Goal: Information Seeking & Learning: Learn about a topic

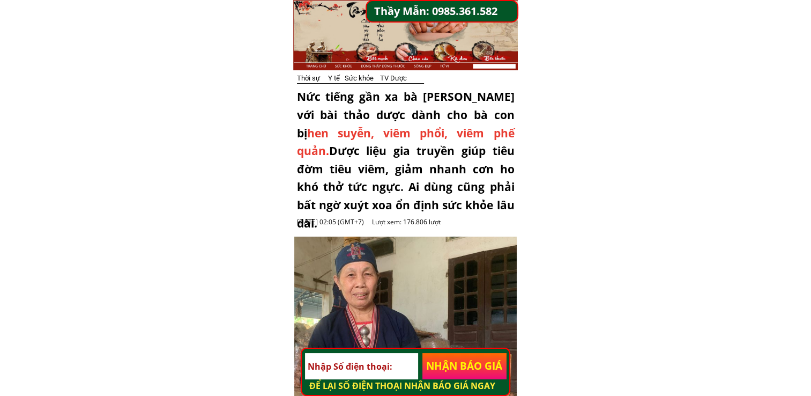
drag, startPoint x: 300, startPoint y: 95, endPoint x: 492, endPoint y: 210, distance: 223.1
click at [492, 210] on div "Nức tiếng gần xa bà [PERSON_NAME] với bài thảo dược dành cho bà con bị [PERSON_…" at bounding box center [406, 160] width 218 height 144
copy div "Nức tiếng gần xa bà [PERSON_NAME] với bài thảo dược dành cho bà con bị [PERSON_…"
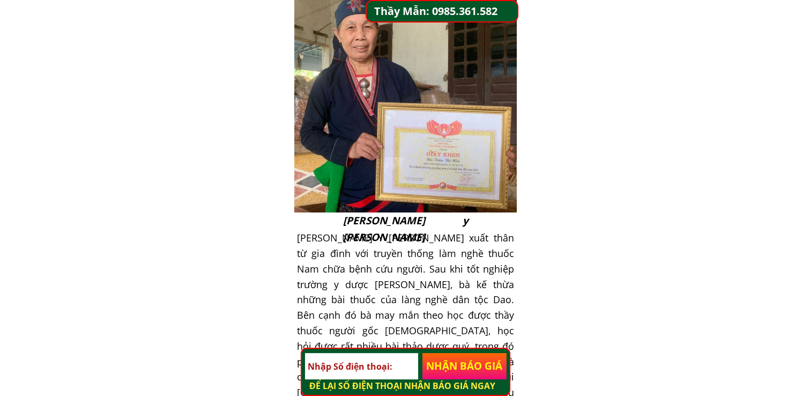
scroll to position [322, 0]
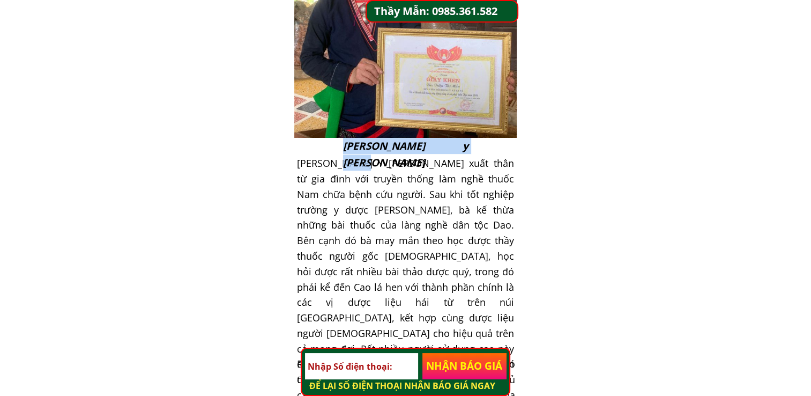
drag, startPoint x: 344, startPoint y: 149, endPoint x: 465, endPoint y: 148, distance: 120.6
click at [465, 148] on div "[PERSON_NAME] y [PERSON_NAME]" at bounding box center [405, 154] width 125 height 33
copy div "[PERSON_NAME] y [PERSON_NAME]"
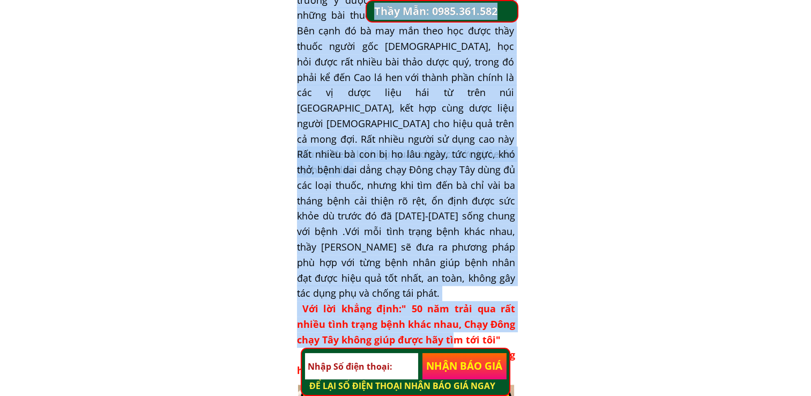
scroll to position [697, 0]
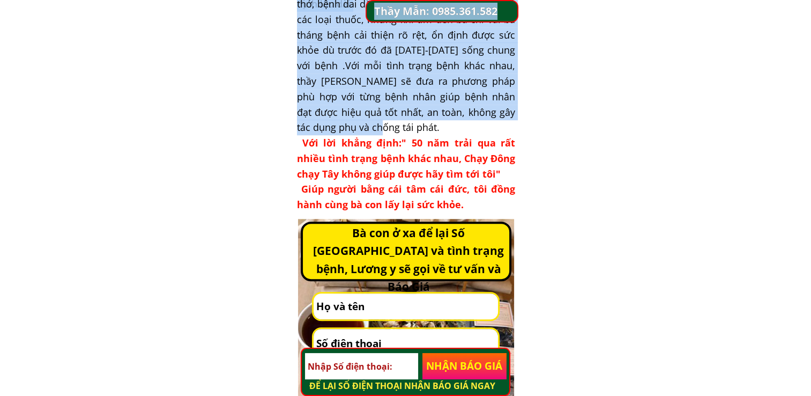
drag, startPoint x: 294, startPoint y: 108, endPoint x: 442, endPoint y: 127, distance: 149.1
copy div "Lor ips dolo, Sita Cons, Adip eli seddo eiu temp,.. inc utla etdo, magn aliq en…"
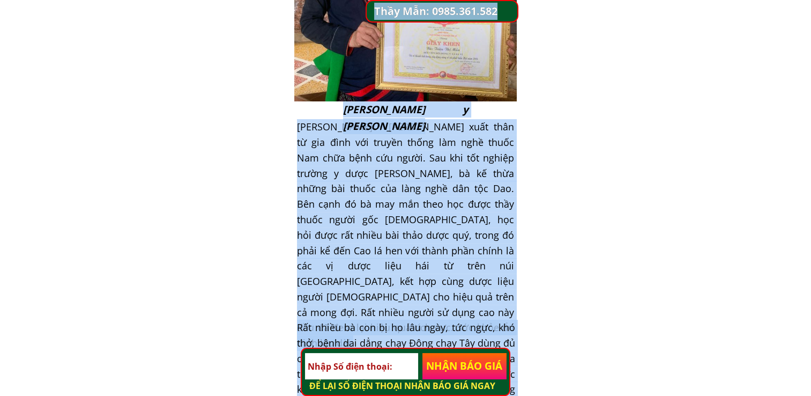
scroll to position [429, 0]
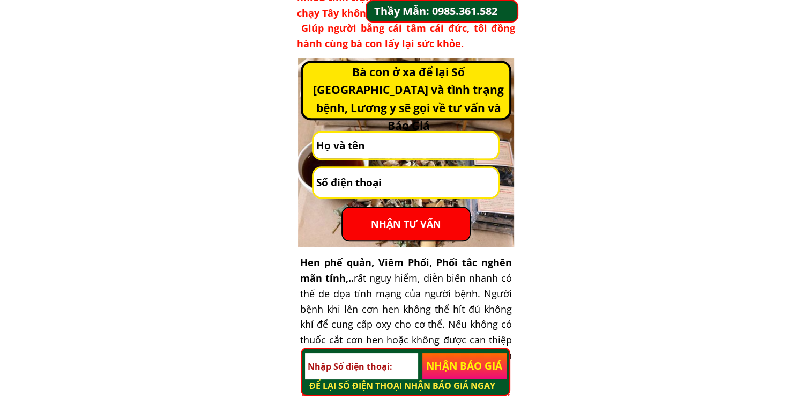
scroll to position [697, 0]
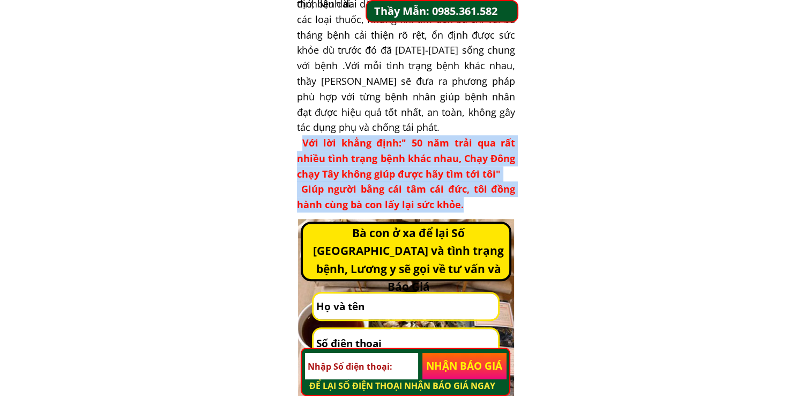
drag, startPoint x: 462, startPoint y: 206, endPoint x: 302, endPoint y: 149, distance: 170.0
click at [302, 149] on h3 "Rất nhiều bà con bị ho lâu ngày, tức ngực, khó thở, bệnh dai dẳng chạy Đông chạ…" at bounding box center [406, 97] width 218 height 232
copy span "Với lời khẳng định:" 50 năm trải qua rất nhiều tình trạng bệnh khác nhau, [PERS…"
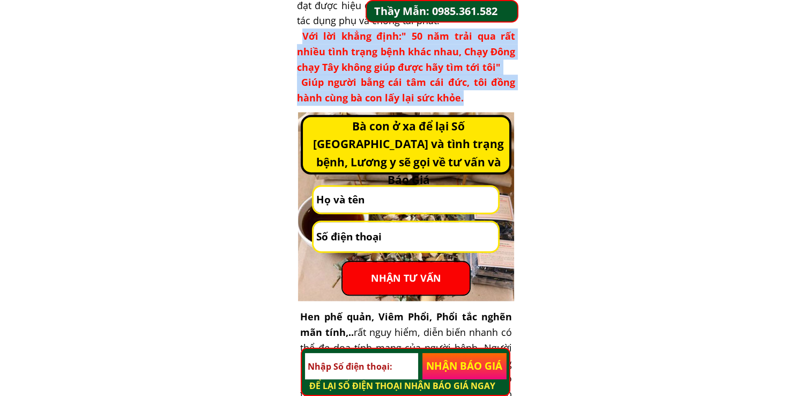
scroll to position [804, 0]
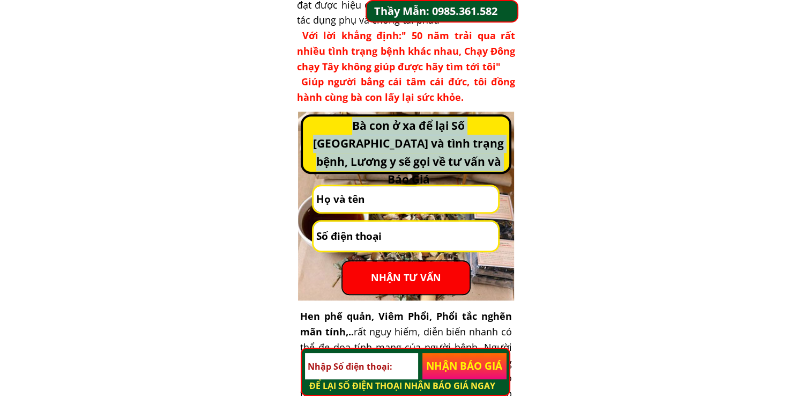
drag, startPoint x: 315, startPoint y: 130, endPoint x: 485, endPoint y: 169, distance: 174.9
click at [485, 169] on h3 "Bà con ở xa để lại Số [GEOGRAPHIC_DATA] và tình trạng bệnh, Lương y sẽ gọi về t…" at bounding box center [408, 153] width 207 height 72
copy h3 "Bà con ở xa để lại Số [GEOGRAPHIC_DATA] và tình trạng bệnh, Lương y sẽ gọi về t…"
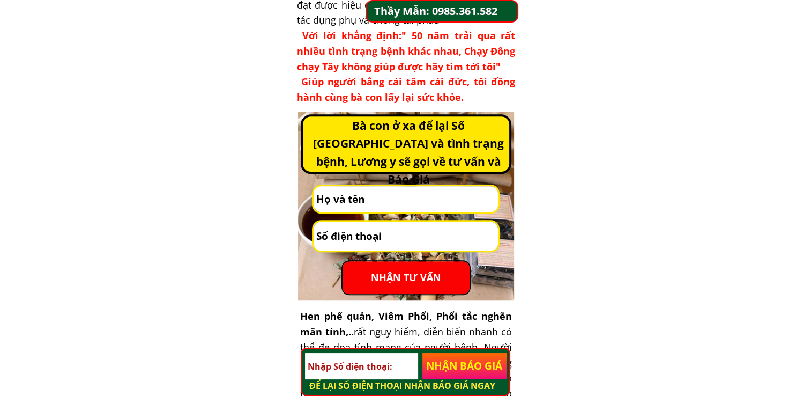
drag, startPoint x: 654, startPoint y: 148, endPoint x: 649, endPoint y: 144, distance: 6.9
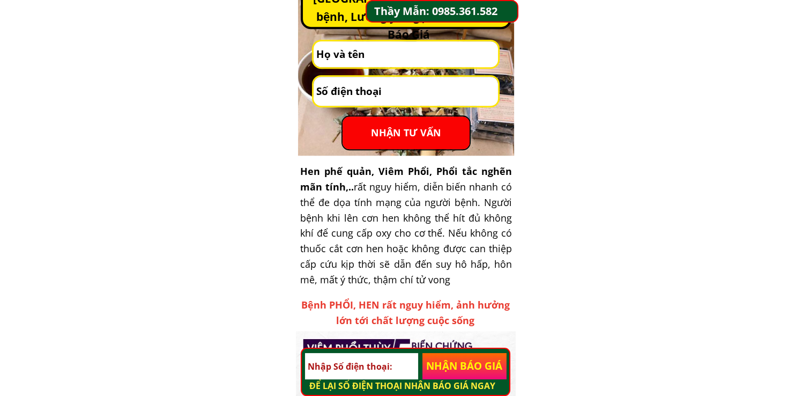
scroll to position [965, 0]
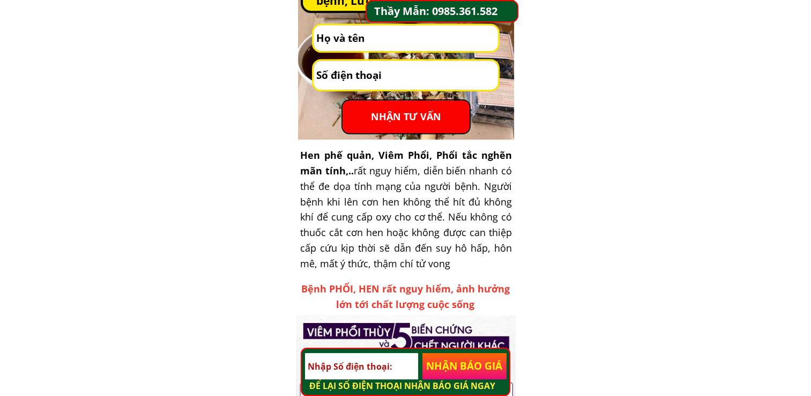
drag, startPoint x: 451, startPoint y: 267, endPoint x: 299, endPoint y: 152, distance: 190.2
copy div "Hen phế quản, Viêm Phổi, Phổi tắc nghẽn mãn tính,.. rất nguy hiểm, diễn biến nh…"
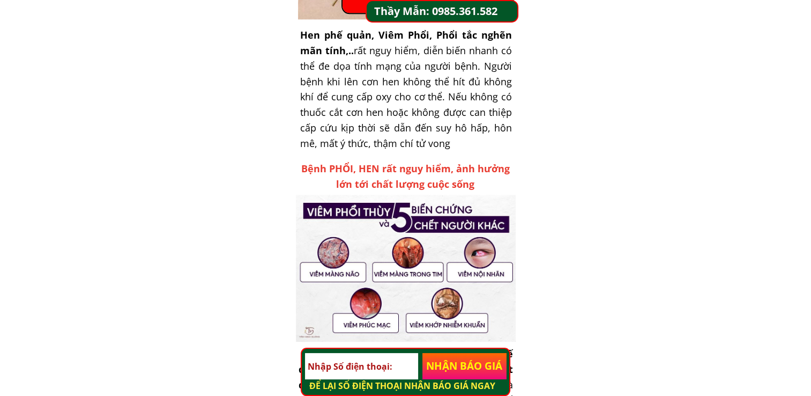
scroll to position [1126, 0]
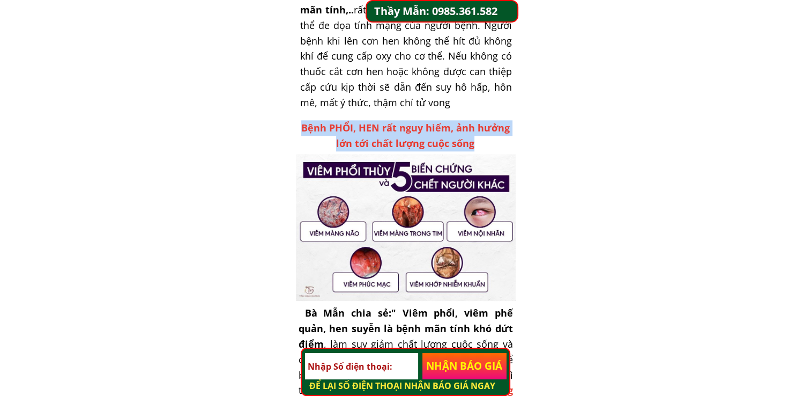
drag, startPoint x: 300, startPoint y: 127, endPoint x: 483, endPoint y: 151, distance: 184.9
click at [483, 151] on div "Bệnh PHỔI, HEN rất nguy hiểm, ảnh hưởng lớn tới chất lượng cuộc sống" at bounding box center [405, 135] width 219 height 31
copy div "Bệnh PHỔI, HEN rất nguy hiểm, ảnh hưởng lớn tới chất lượng cuộc sống"
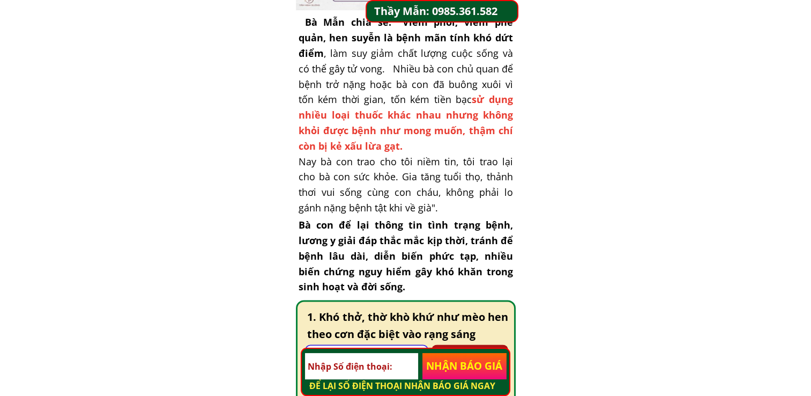
scroll to position [1340, 0]
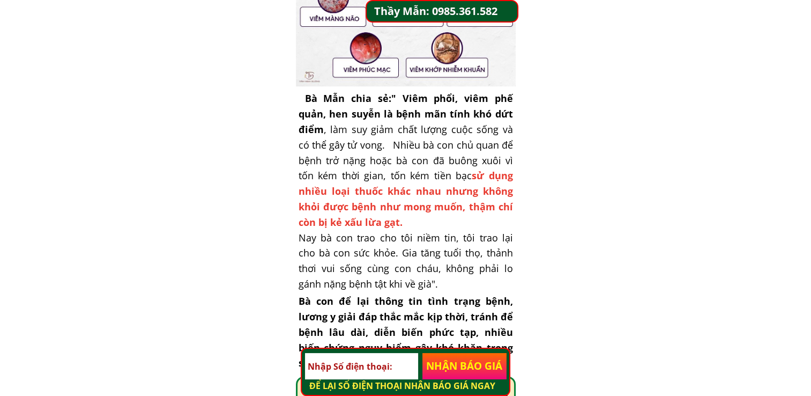
drag, startPoint x: 300, startPoint y: 98, endPoint x: 438, endPoint y: 282, distance: 230.8
click at [438, 282] on h3 "Bà Mẫn chia sẻ:" Viêm phổi, viêm phế quản, hen suyễn là bệnh mãn tính khó dứt đ…" at bounding box center [406, 199] width 214 height 216
copy h3 "Bà Mẫn chia sẻ:" Viêm phổi, viêm phế quản, hen suyễn là bệnh mãn tính khó dứt đ…"
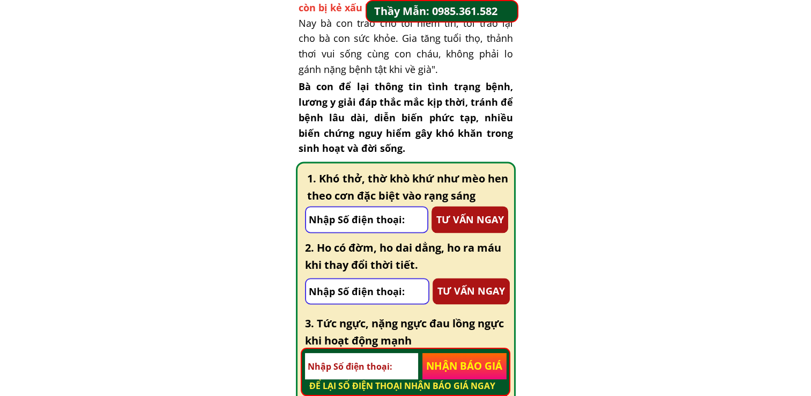
scroll to position [1501, 0]
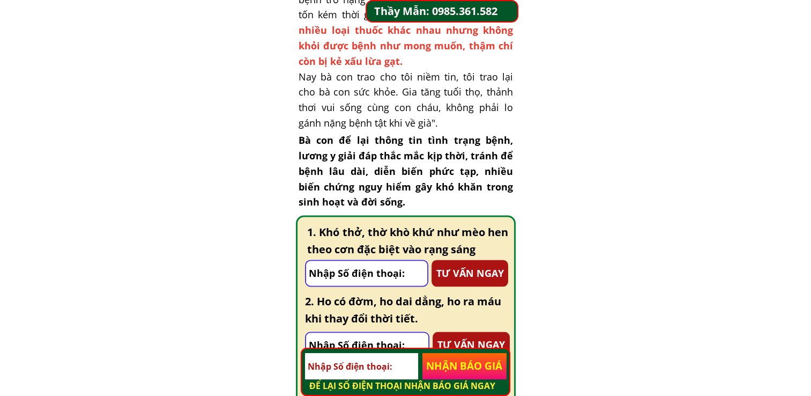
drag, startPoint x: 306, startPoint y: 143, endPoint x: 381, endPoint y: 209, distance: 99.5
click at [381, 209] on h3 "Bà con để lại thông tin tình trạng bệnh, lương y giải đáp thắc mắc kịp thời, tr…" at bounding box center [406, 170] width 214 height 77
copy h3 "Bà con để lại thông tin tình trạng bệnh, lương y giải đáp thắc mắc kịp thời, tr…"
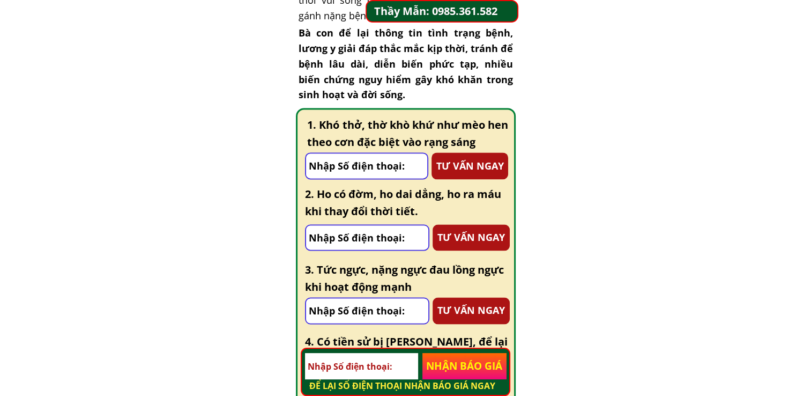
scroll to position [1662, 0]
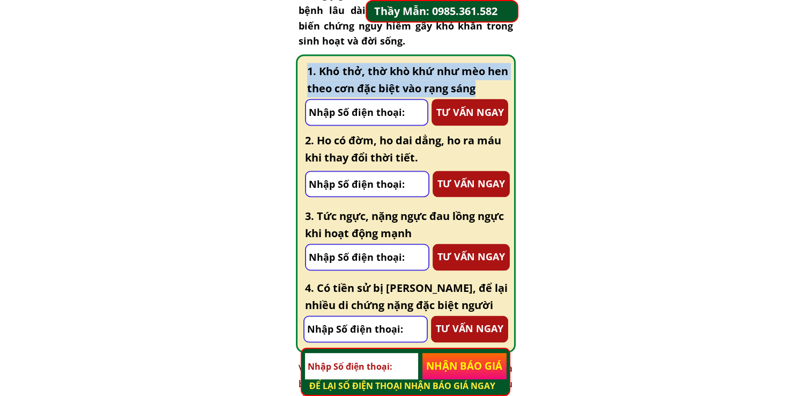
drag, startPoint x: 308, startPoint y: 72, endPoint x: 504, endPoint y: 93, distance: 197.3
click at [504, 93] on h3 "1. Khó thở, thờ khò khứ như mèo hen theo cơn đặc biệt vào rạng sáng" at bounding box center [407, 80] width 201 height 34
copy h3 "1. Khó thở, thờ khò khứ như mèo hen theo cơn đặc biệt vào rạng sáng"
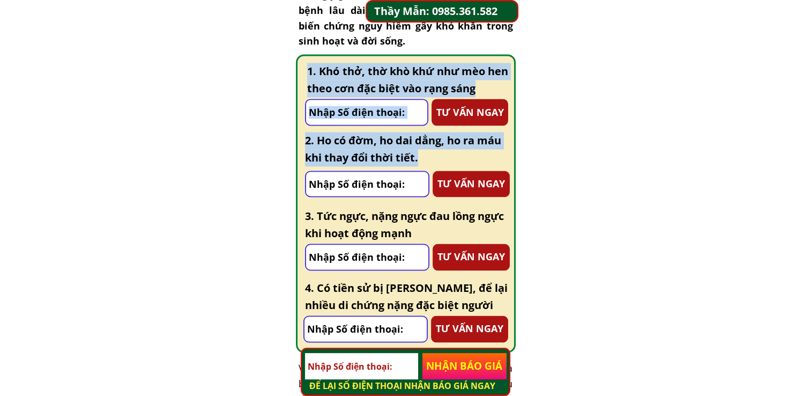
drag, startPoint x: 302, startPoint y: 142, endPoint x: 425, endPoint y: 155, distance: 123.0
click at [425, 155] on div "1. Khó thở, thờ khò khứ như mèo hen theo cơn đặc biệt vào rạng sáng TƯ VẤN NGAY…" at bounding box center [406, 203] width 220 height 298
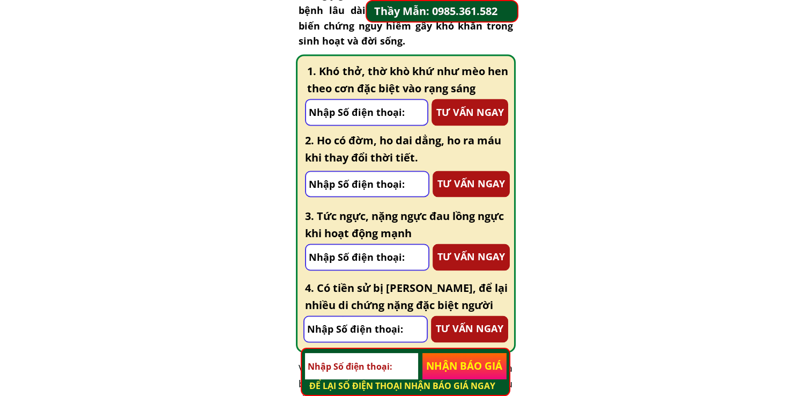
drag, startPoint x: 425, startPoint y: 155, endPoint x: 629, endPoint y: 150, distance: 204.3
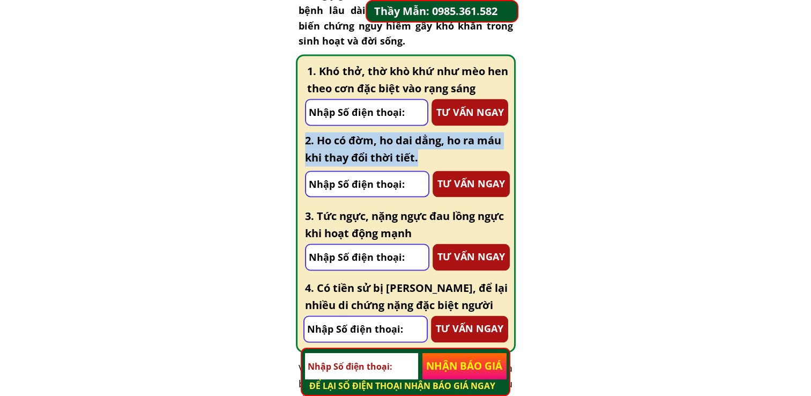
drag, startPoint x: 422, startPoint y: 160, endPoint x: 307, endPoint y: 147, distance: 116.6
click at [307, 147] on h3 "2. Ho có đờm, ho dai dẳng, ho ra máu khi thay đổi thời tiết." at bounding box center [407, 149] width 204 height 34
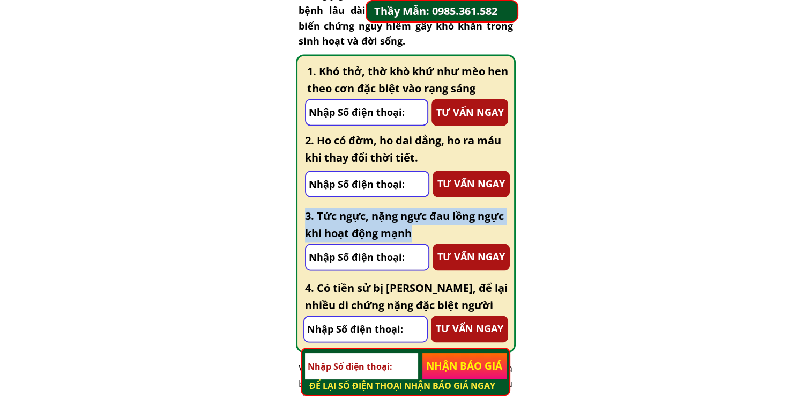
drag, startPoint x: 307, startPoint y: 213, endPoint x: 422, endPoint y: 232, distance: 116.7
click at [422, 232] on h3 "3. Tức ngực, nặng ngực đau lồng ngực khi hoạt động mạnh" at bounding box center [407, 224] width 205 height 34
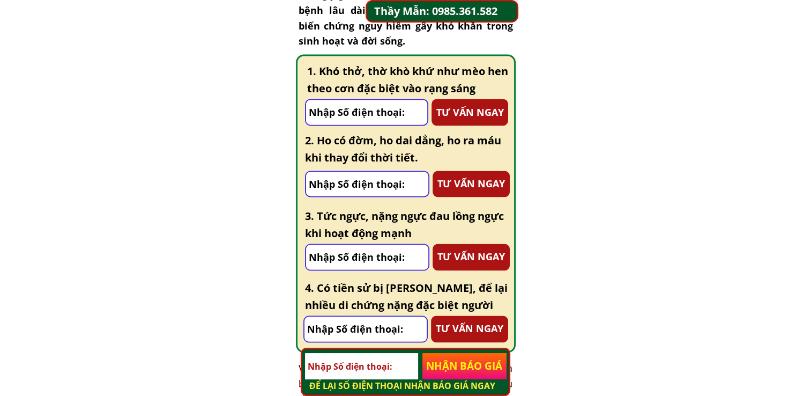
click at [303, 291] on div "4. Có tiền sử bị [PERSON_NAME], để lại nhiều di chứng nặng đặc biệt người cao t…" at bounding box center [406, 310] width 206 height 63
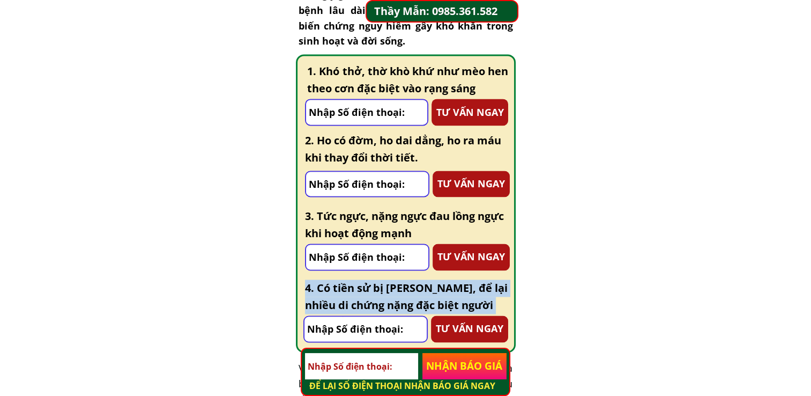
drag, startPoint x: 303, startPoint y: 286, endPoint x: 493, endPoint y: 301, distance: 190.3
click at [493, 301] on div "4. Có tiền sử bị [PERSON_NAME], để lại nhiều di chứng nặng đặc biệt người cao t…" at bounding box center [406, 310] width 206 height 63
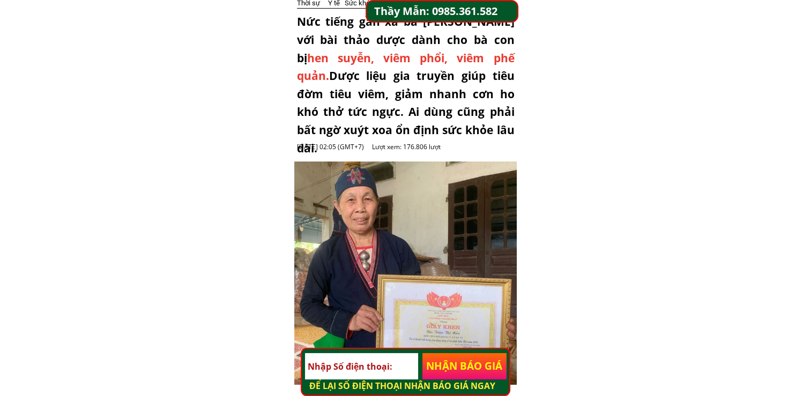
scroll to position [54, 0]
